Goal: Go to known website: Go to known website

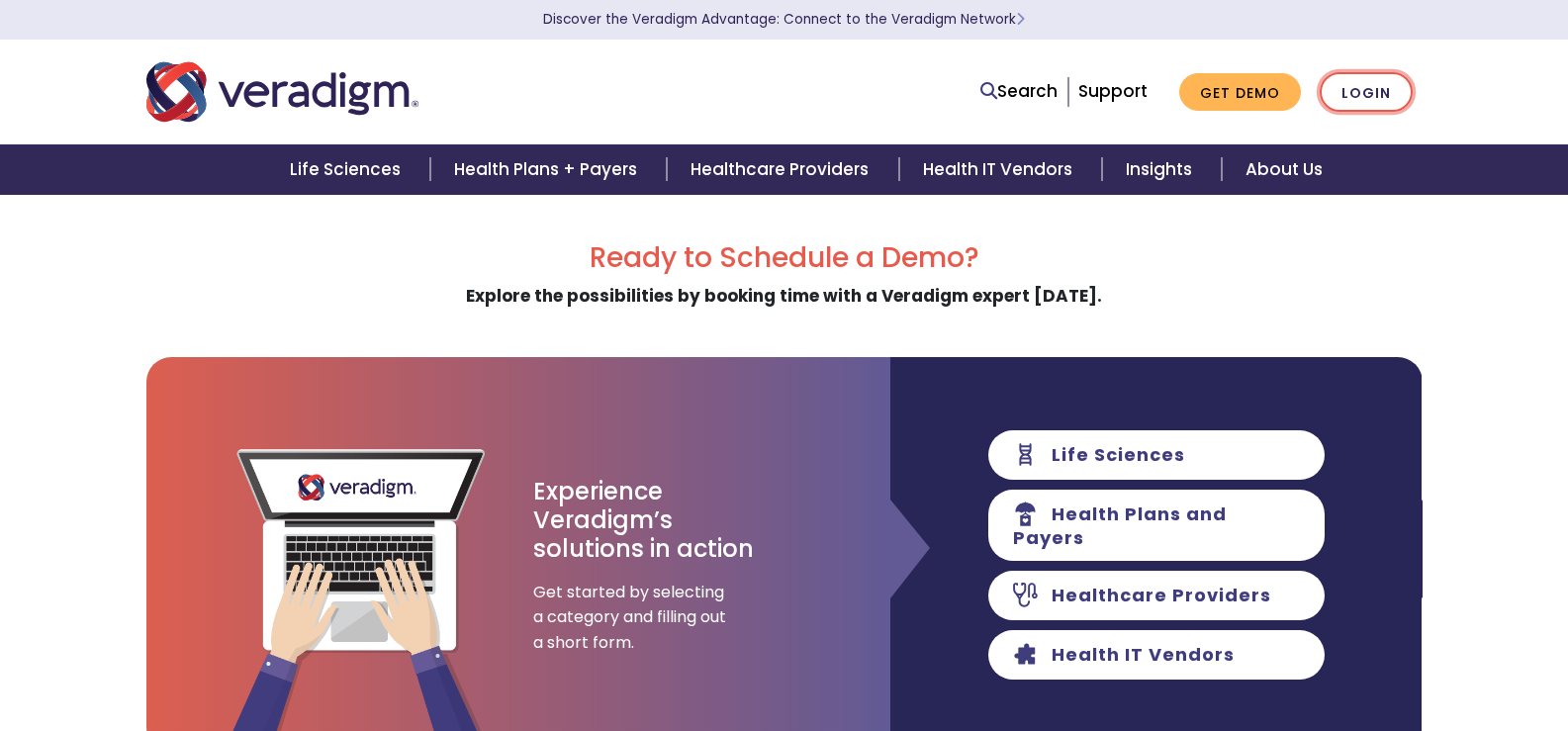
click at [1367, 99] on link "Login" at bounding box center [1365, 92] width 93 height 41
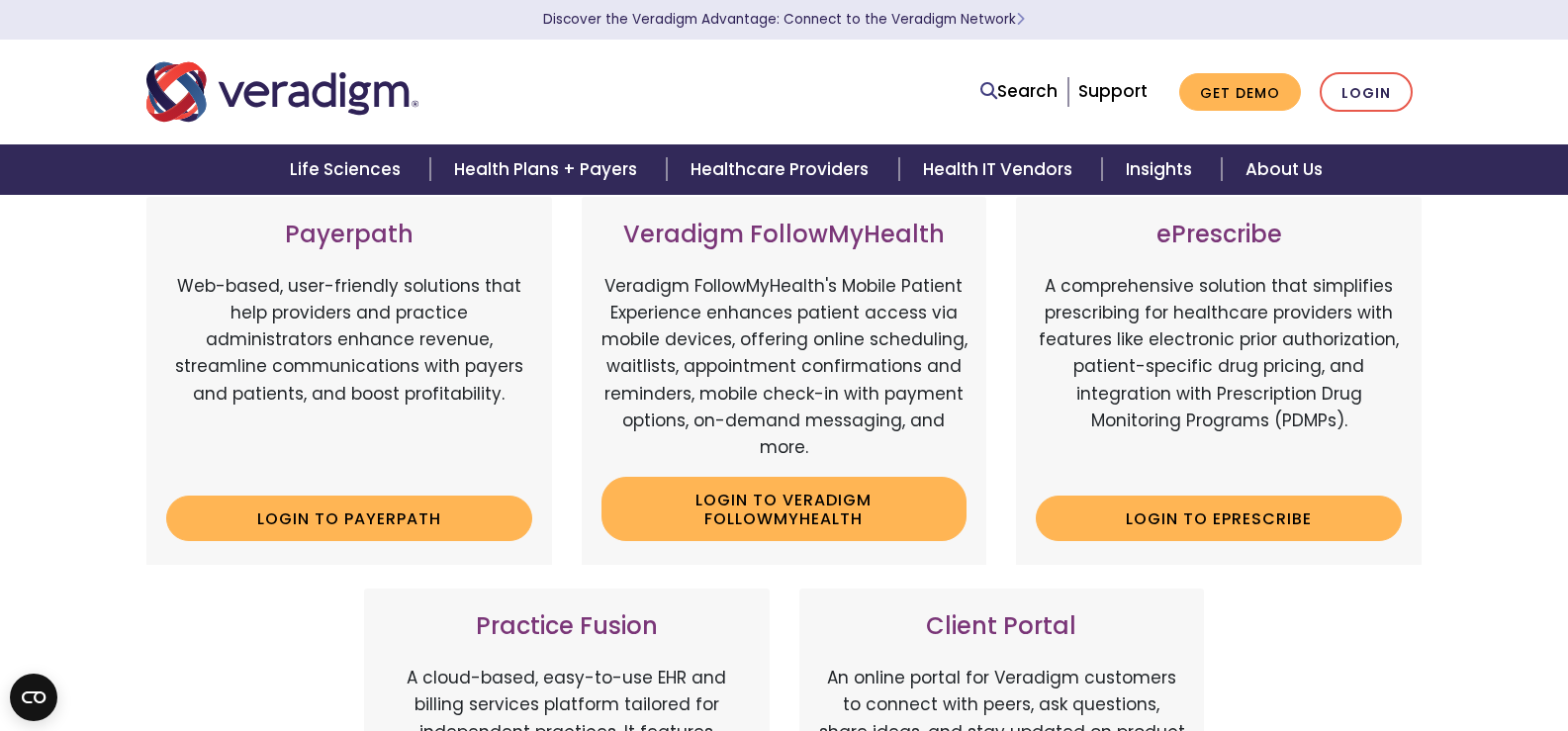
scroll to position [633, 0]
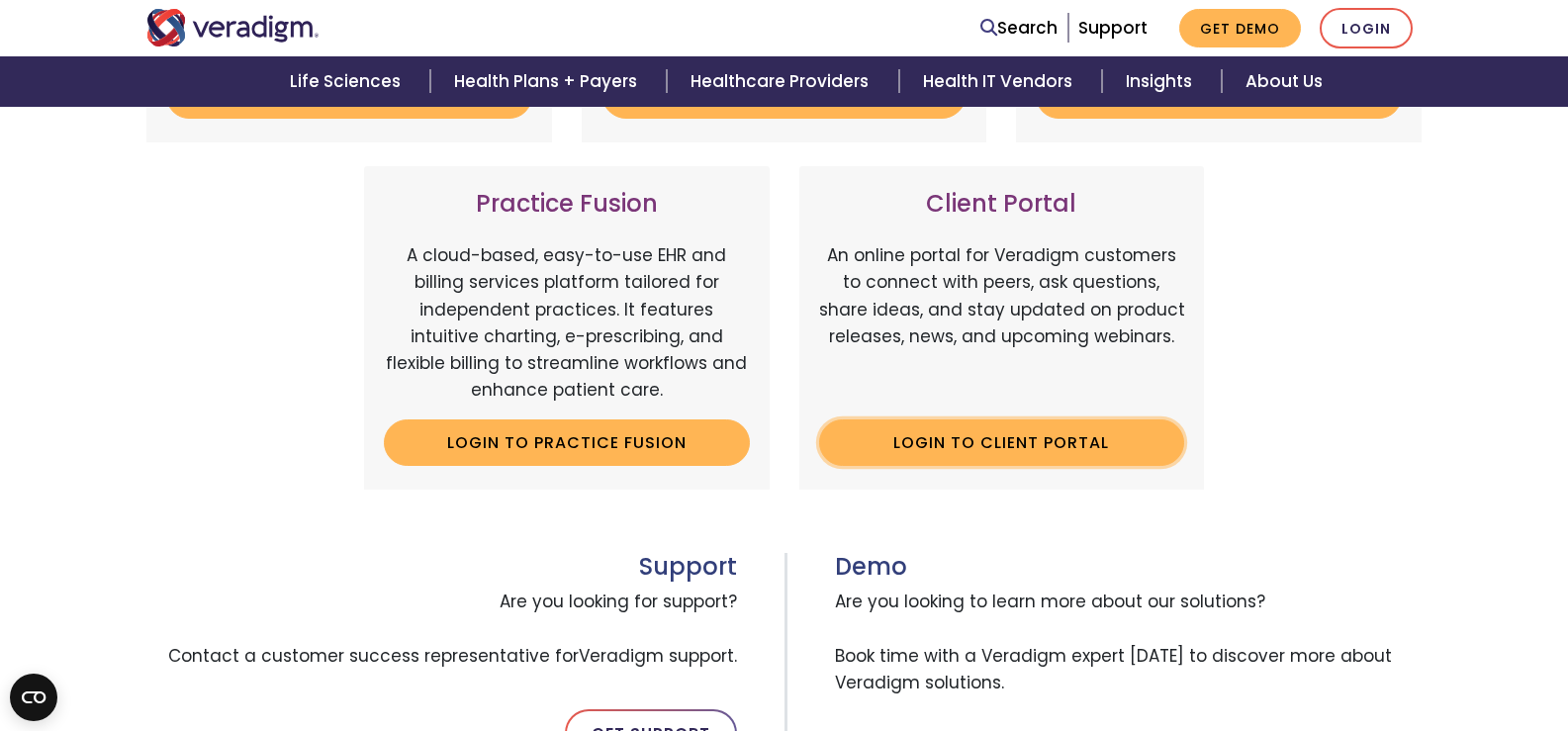
click at [958, 450] on link "Login to Client Portal" at bounding box center [1001, 443] width 366 height 46
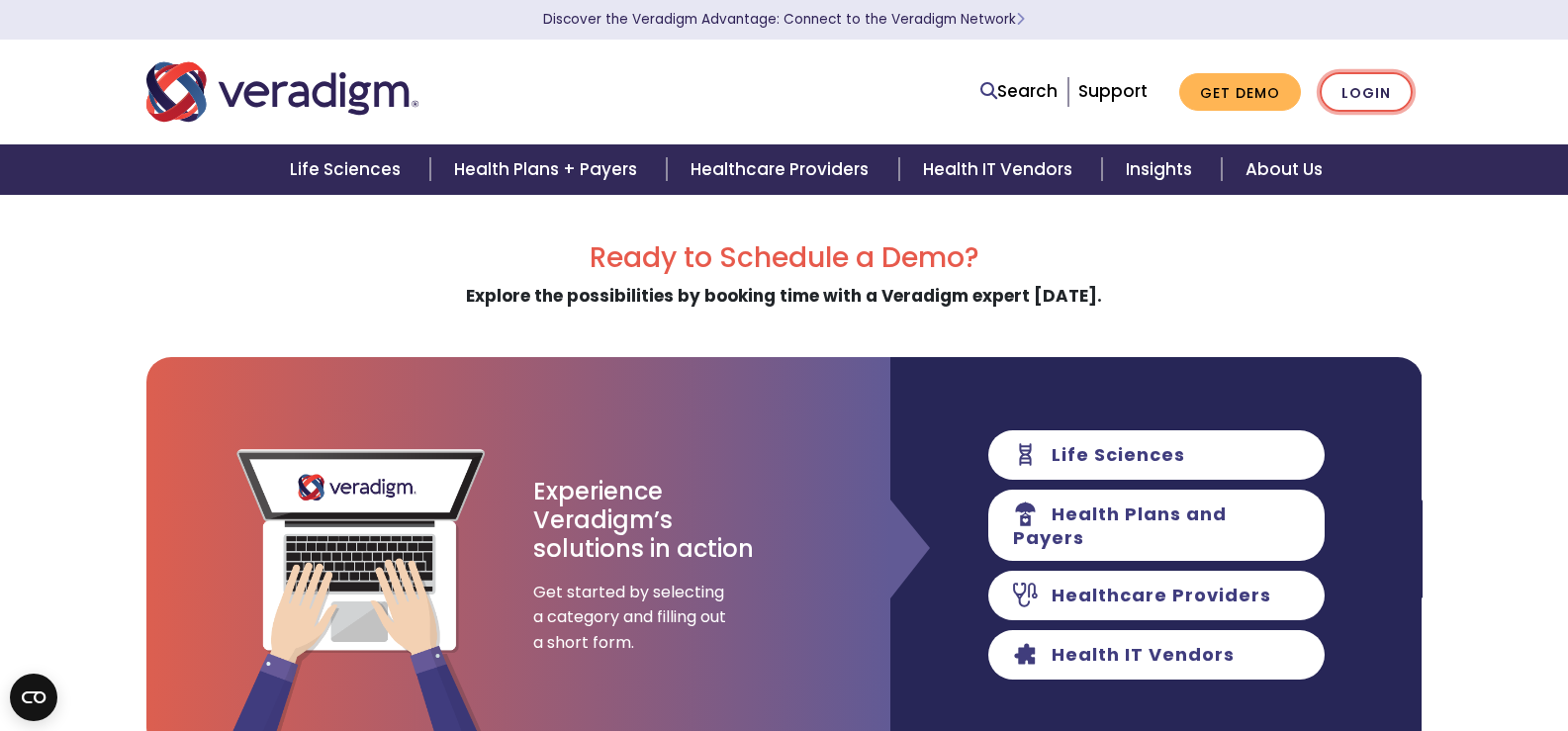
click at [1356, 98] on link "Login" at bounding box center [1365, 92] width 93 height 41
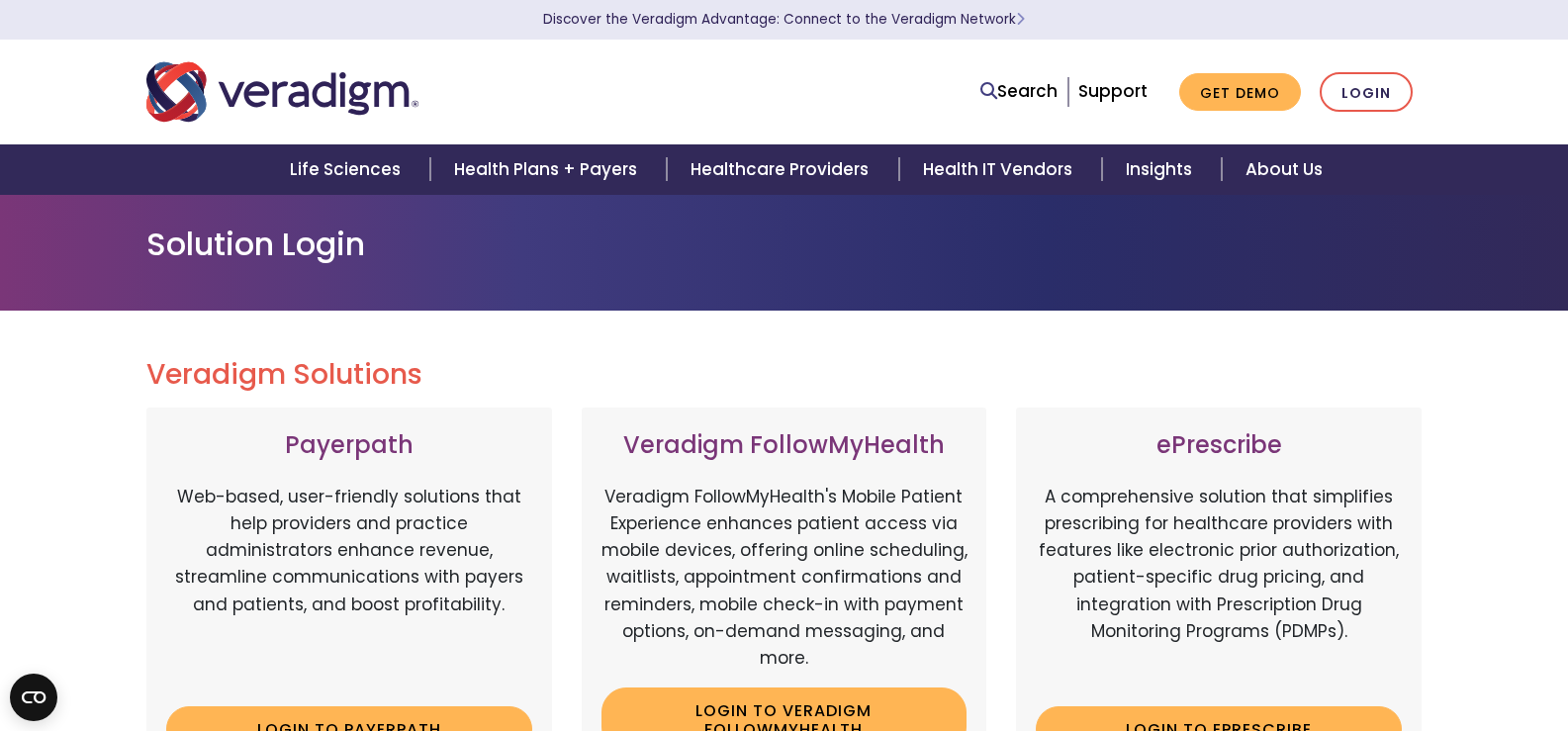
click at [1334, 111] on li "Login" at bounding box center [1365, 92] width 93 height 41
click at [1333, 105] on link "Login" at bounding box center [1365, 92] width 93 height 41
click at [1371, 101] on link "Login" at bounding box center [1365, 92] width 93 height 41
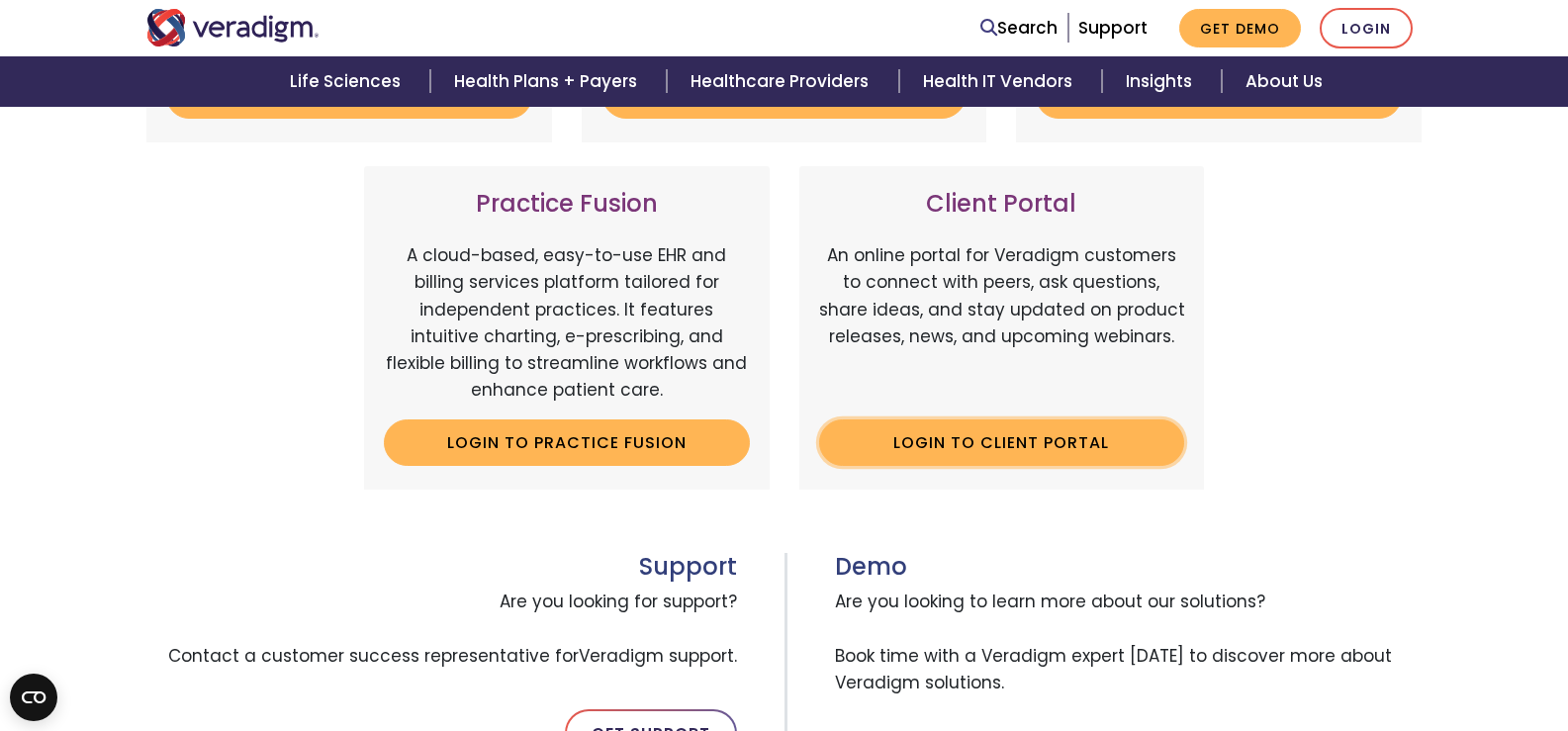
click at [934, 451] on link "Login to Client Portal" at bounding box center [1001, 443] width 366 height 46
